Goal: Information Seeking & Learning: Understand process/instructions

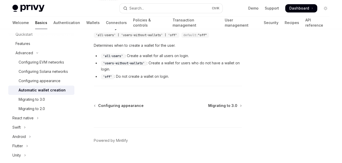
scroll to position [280, 0]
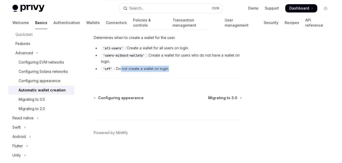
drag, startPoint x: 124, startPoint y: 66, endPoint x: 196, endPoint y: 69, distance: 72.3
click at [196, 69] on li "'off' : Do not create a wallet on login." at bounding box center [168, 69] width 148 height 6
drag, startPoint x: 203, startPoint y: 77, endPoint x: 182, endPoint y: 44, distance: 39.1
click at [182, 44] on div "Determines when to create a wallet for the user. 'all-users' : Create a wallet …" at bounding box center [168, 53] width 148 height 37
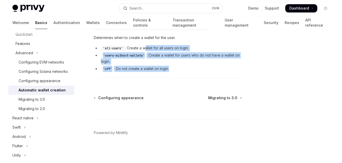
drag, startPoint x: 145, startPoint y: 45, endPoint x: 202, endPoint y: 65, distance: 60.2
click at [202, 65] on ul "'all-users' : Create a wallet for all users on login. 'users-without-wallets' :…" at bounding box center [168, 58] width 148 height 27
drag, startPoint x: 202, startPoint y: 65, endPoint x: 165, endPoint y: 68, distance: 37.5
click at [176, 70] on li "'off' : Do not create a wallet on login." at bounding box center [168, 69] width 148 height 6
click at [165, 68] on li "'off' : Do not create a wallet on login." at bounding box center [168, 69] width 148 height 6
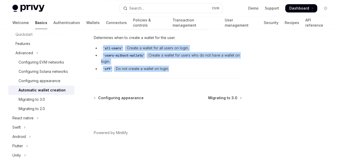
drag, startPoint x: 110, startPoint y: 49, endPoint x: 207, endPoint y: 69, distance: 98.8
click at [207, 69] on ul "'all-users' : Create a wallet for all users on login. 'users-without-wallets' :…" at bounding box center [168, 58] width 148 height 27
drag, startPoint x: 207, startPoint y: 69, endPoint x: 182, endPoint y: 71, distance: 24.3
click at [182, 71] on div "​ createOnLogin 'all-users' | 'users-without-wallets' | 'off' default: "off" De…" at bounding box center [168, 46] width 148 height 64
click at [156, 69] on li "'off' : Do not create a wallet on login." at bounding box center [168, 69] width 148 height 6
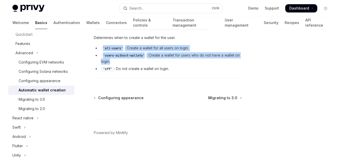
drag, startPoint x: 174, startPoint y: 62, endPoint x: 102, endPoint y: 47, distance: 73.6
click at [102, 47] on ul "'all-users' : Create a wallet for all users on login. 'users-without-wallets' :…" at bounding box center [168, 58] width 148 height 27
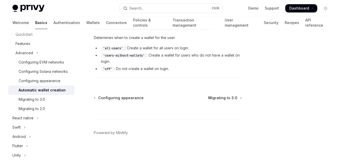
drag, startPoint x: 102, startPoint y: 47, endPoint x: 163, endPoint y: 72, distance: 66.0
click at [163, 72] on div "​ createOnLogin 'all-users' | 'users-without-wallets' | 'off' default: "off" De…" at bounding box center [168, 46] width 148 height 64
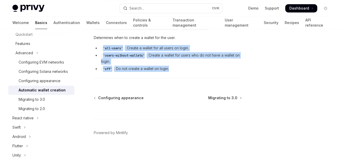
drag, startPoint x: 181, startPoint y: 69, endPoint x: 101, endPoint y: 45, distance: 83.7
click at [101, 45] on ul "'all-users' : Create a wallet for all users on login. 'users-without-wallets' :…" at bounding box center [168, 58] width 148 height 27
drag, startPoint x: 101, startPoint y: 45, endPoint x: 173, endPoint y: 63, distance: 74.3
click at [173, 63] on ul "'all-users' : Create a wallet for all users on login. 'users-without-wallets' :…" at bounding box center [168, 58] width 148 height 27
click at [185, 70] on li "'off' : Do not create a wallet on login." at bounding box center [168, 69] width 148 height 6
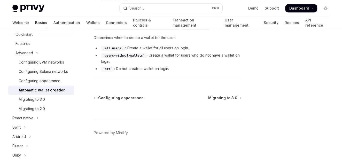
click at [176, 72] on div "​ createOnLogin 'all-users' | 'users-without-wallets' | 'off' default: "off" De…" at bounding box center [168, 46] width 148 height 64
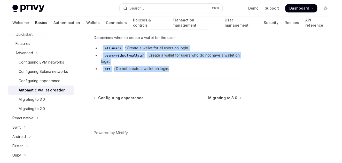
drag, startPoint x: 144, startPoint y: 70, endPoint x: 103, endPoint y: 40, distance: 50.3
click at [103, 40] on div "​ createOnLogin 'all-users' | 'users-without-wallets' | 'off' default: "off" De…" at bounding box center [168, 46] width 148 height 64
click at [173, 63] on ul "'all-users' : Create a wallet for all users on login. 'users-without-wallets' :…" at bounding box center [168, 58] width 148 height 27
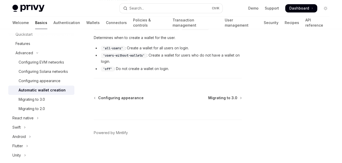
click at [194, 30] on div "​ createOnLogin 'all-users' | 'users-without-wallets' | 'off' default: "off" De…" at bounding box center [168, 46] width 148 height 64
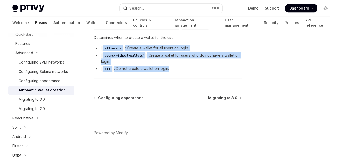
drag, startPoint x: 158, startPoint y: 63, endPoint x: 99, endPoint y: 45, distance: 61.9
click at [99, 45] on ul "'all-users' : Create a wallet for all users on login. 'users-without-wallets' :…" at bounding box center [168, 58] width 148 height 27
drag, startPoint x: 99, startPoint y: 45, endPoint x: 164, endPoint y: 52, distance: 65.4
click at [164, 52] on li "'users-without-wallets' : Create a wallet for users who do not have a wallet on…" at bounding box center [168, 58] width 148 height 12
